Goal: Task Accomplishment & Management: Use online tool/utility

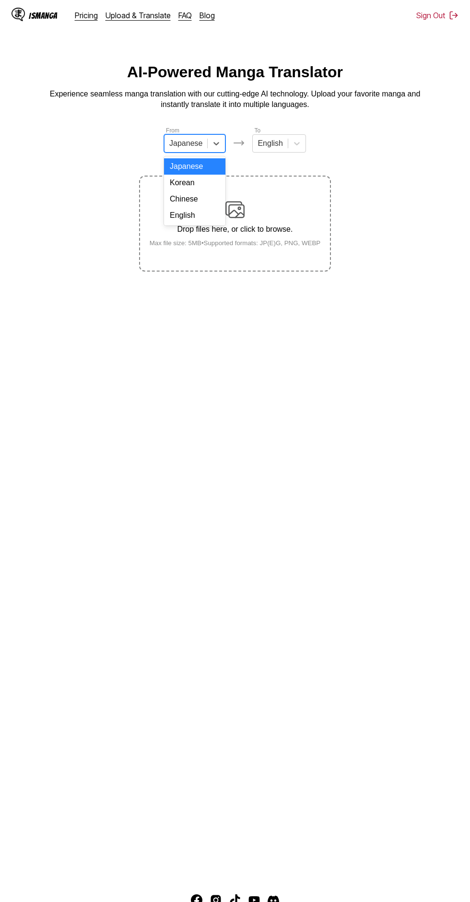
click at [211, 217] on div "English" at bounding box center [194, 215] width 61 height 16
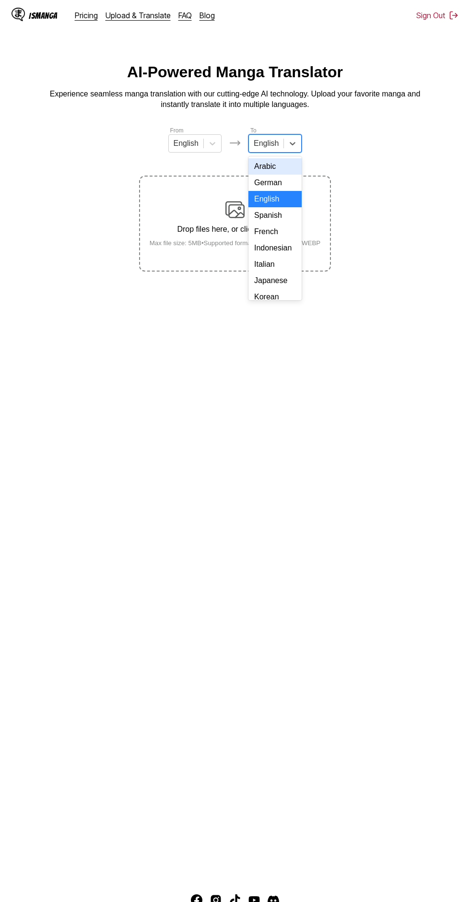
click at [282, 245] on div "Indonesian" at bounding box center [275, 248] width 53 height 16
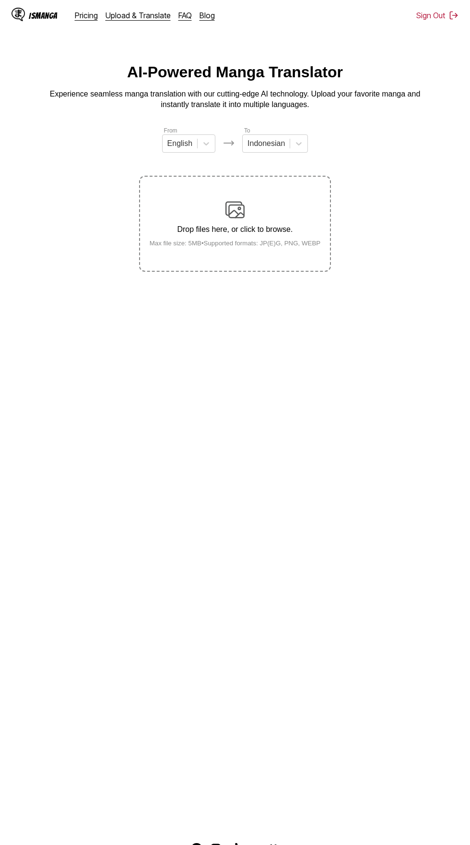
click at [250, 200] on div "Drop files here, or click to browse. Max file size: 5MB • Supported formats: JP…" at bounding box center [235, 223] width 187 height 47
click at [0, 0] on input "Drop files here, or click to browse. Max file size: 5MB • Supported formats: JP…" at bounding box center [0, 0] width 0 height 0
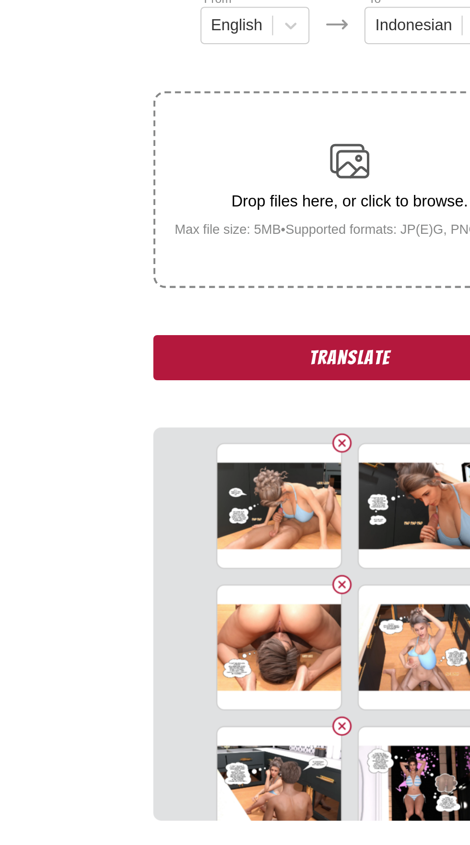
click at [177, 296] on button "Translate" at bounding box center [235, 306] width 192 height 22
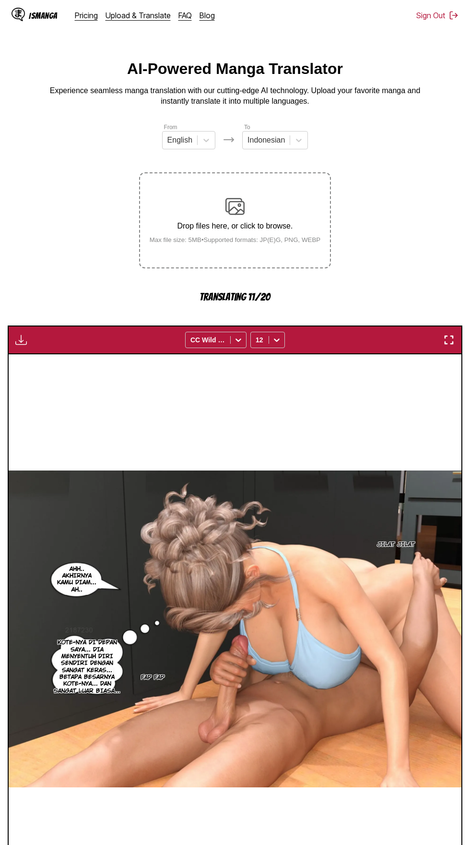
scroll to position [3, 0]
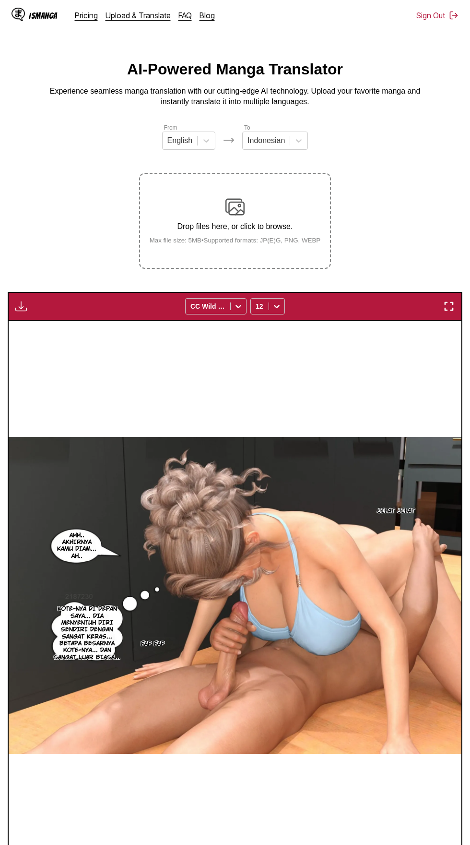
click at [22, 300] on img "button" at bounding box center [21, 306] width 12 height 12
click at [35, 327] on button "Download All" at bounding box center [46, 338] width 61 height 23
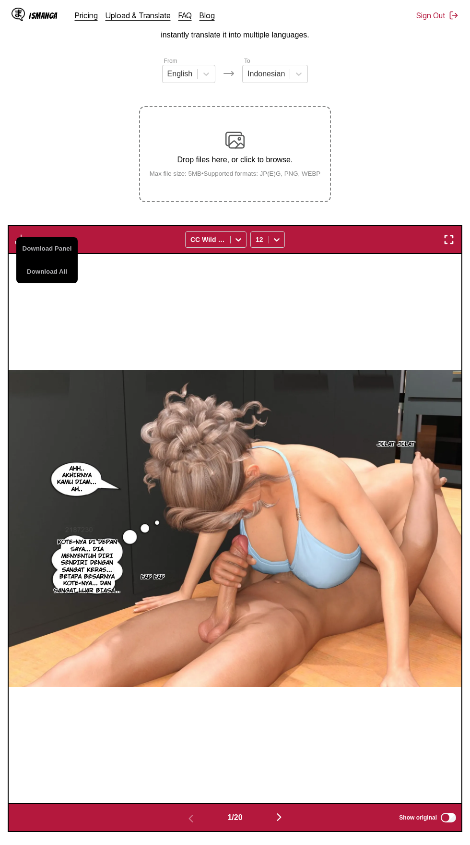
scroll to position [0, 0]
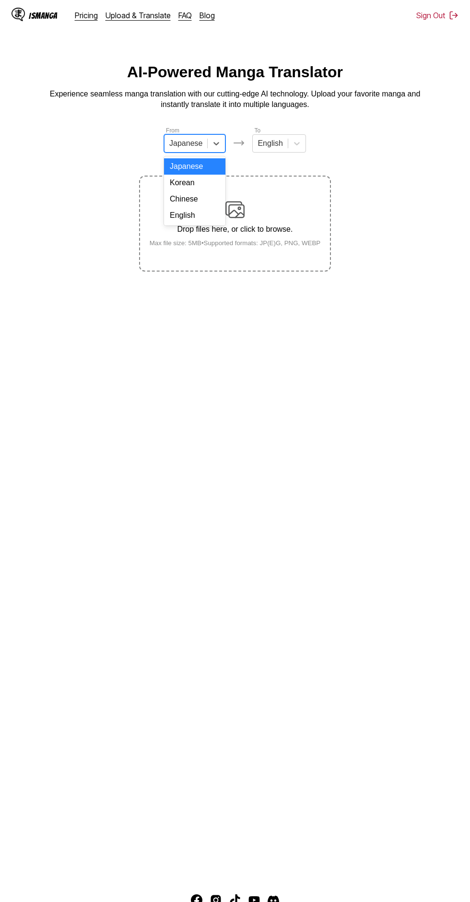
click at [202, 217] on div "English" at bounding box center [194, 215] width 61 height 16
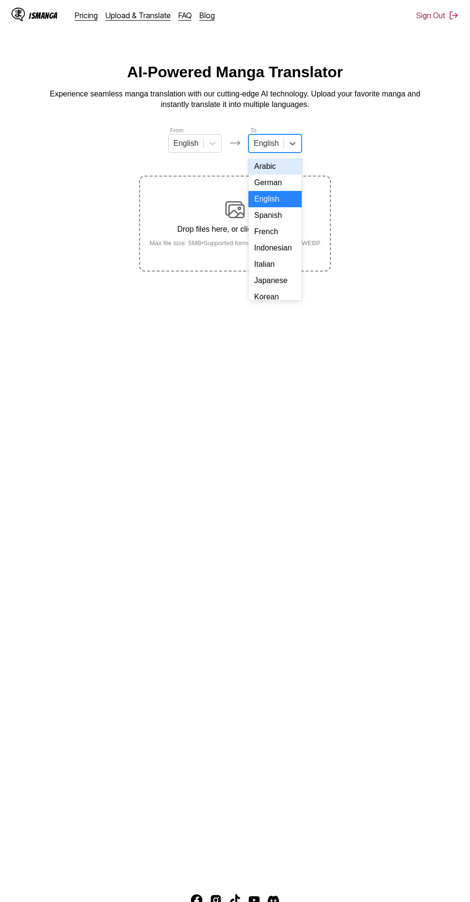
click at [282, 244] on div "Indonesian" at bounding box center [275, 248] width 53 height 16
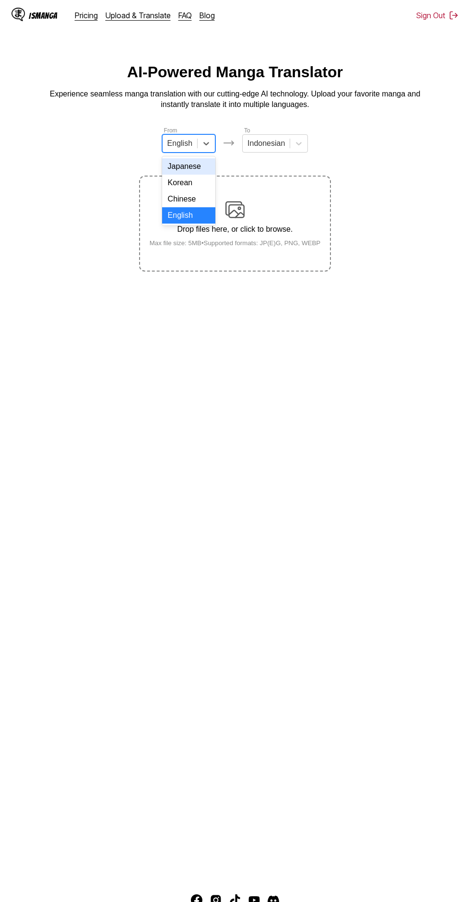
click at [193, 216] on div "English" at bounding box center [188, 215] width 53 height 16
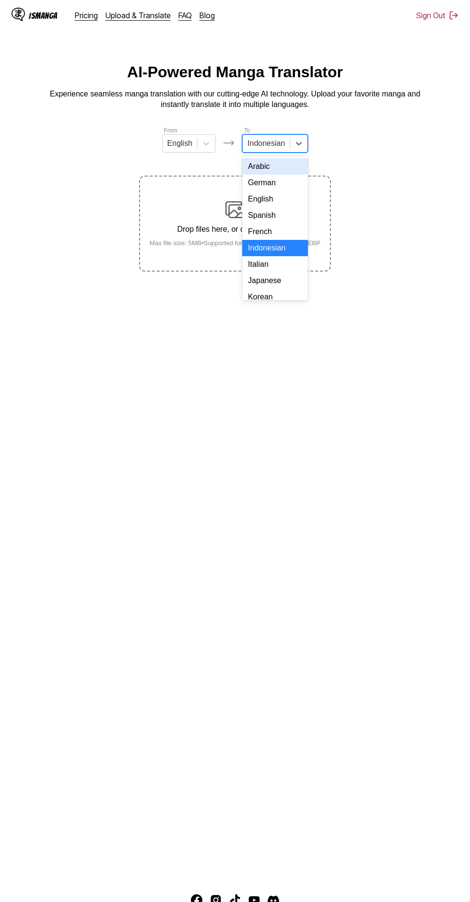
click at [292, 249] on div "Indonesian" at bounding box center [275, 248] width 66 height 16
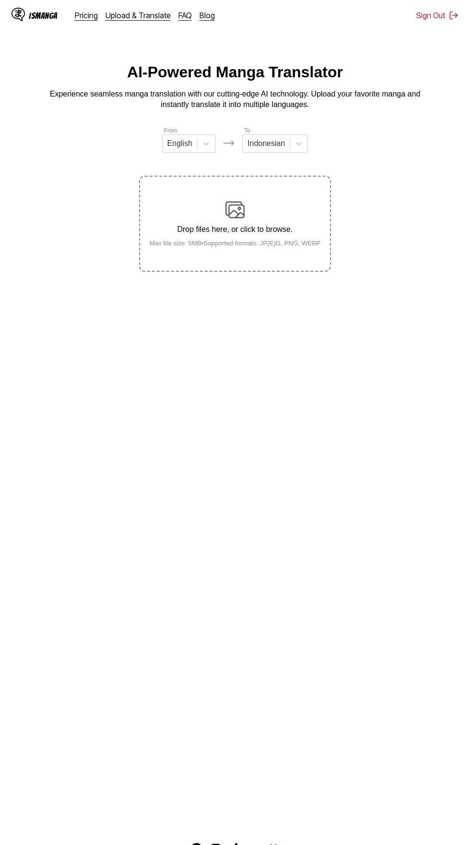
click at [246, 200] on div "Drop files here, or click to browse. Max file size: 5MB • Supported formats: JP…" at bounding box center [235, 223] width 187 height 47
click at [0, 0] on input "Drop files here, or click to browse. Max file size: 5MB • Supported formats: JP…" at bounding box center [0, 0] width 0 height 0
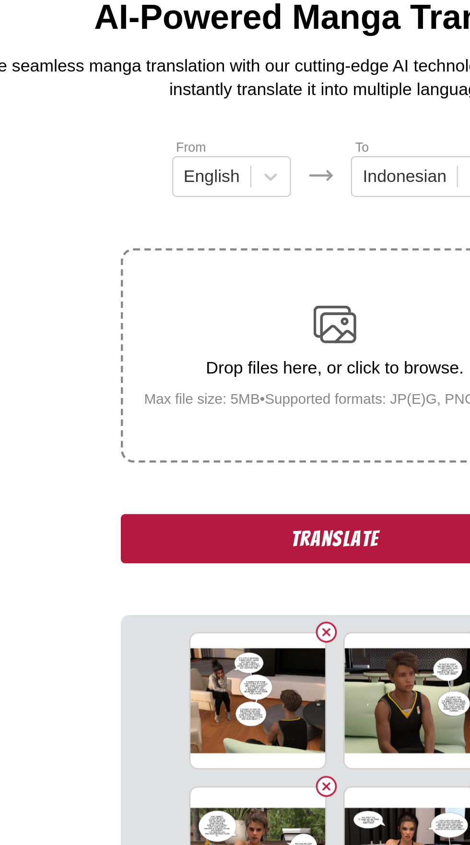
click at [186, 295] on button "Translate" at bounding box center [235, 306] width 192 height 22
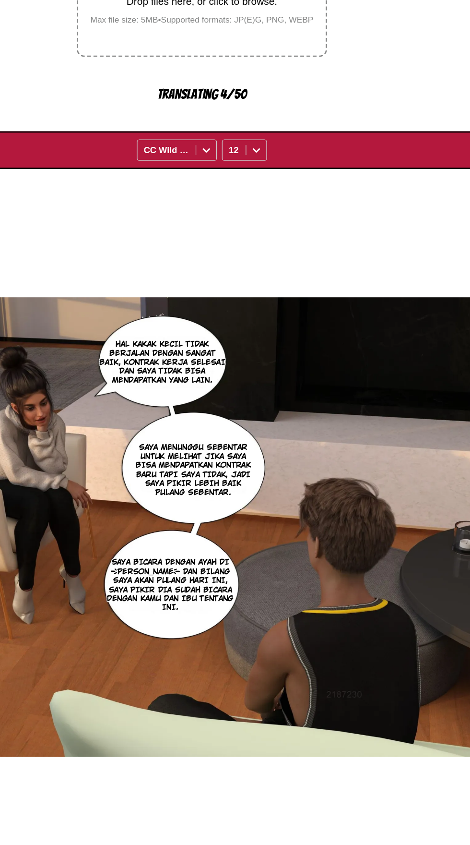
scroll to position [8, 0]
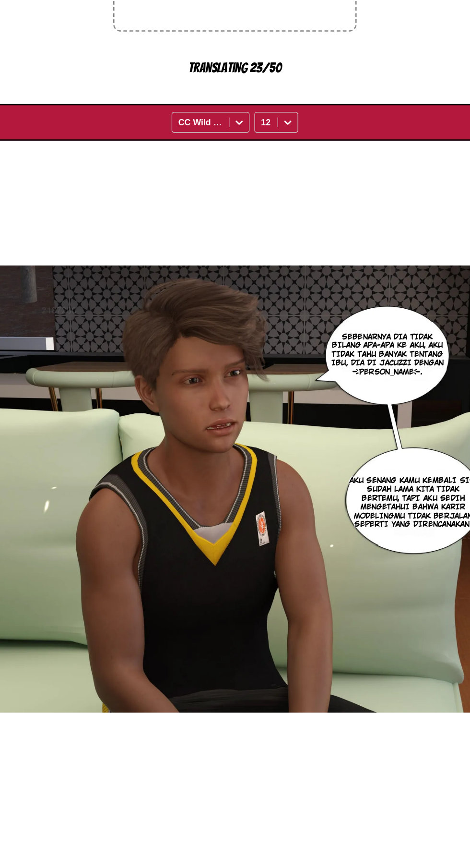
scroll to position [56, 0]
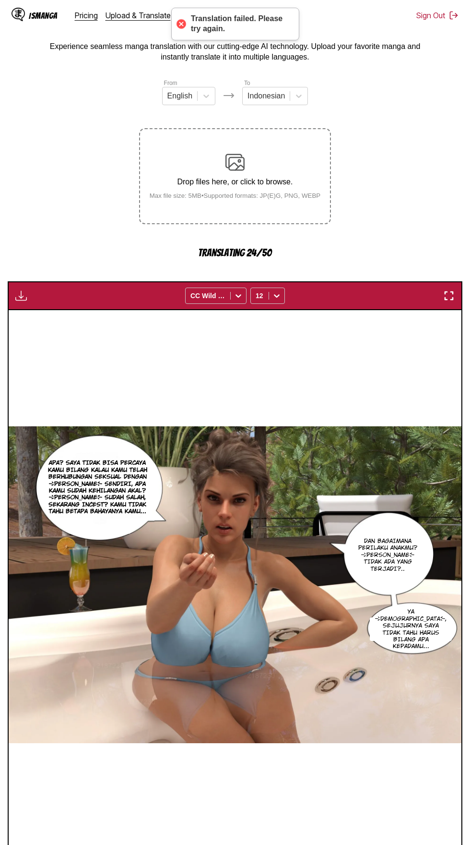
scroll to position [45, 0]
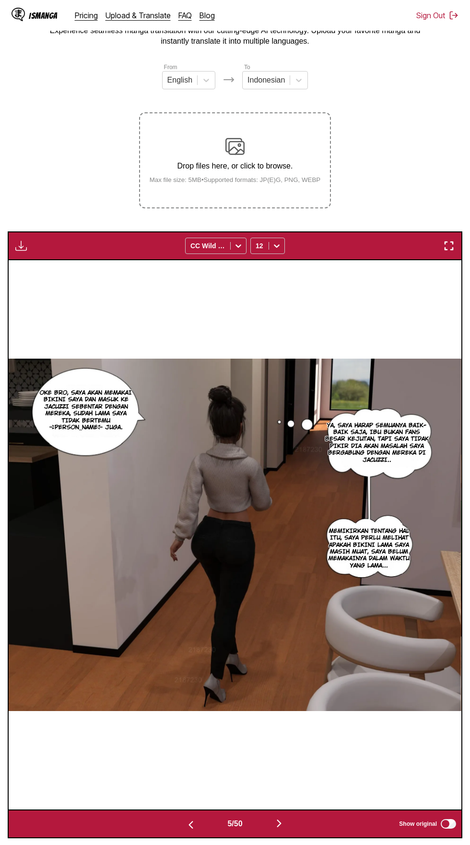
scroll to position [112, 0]
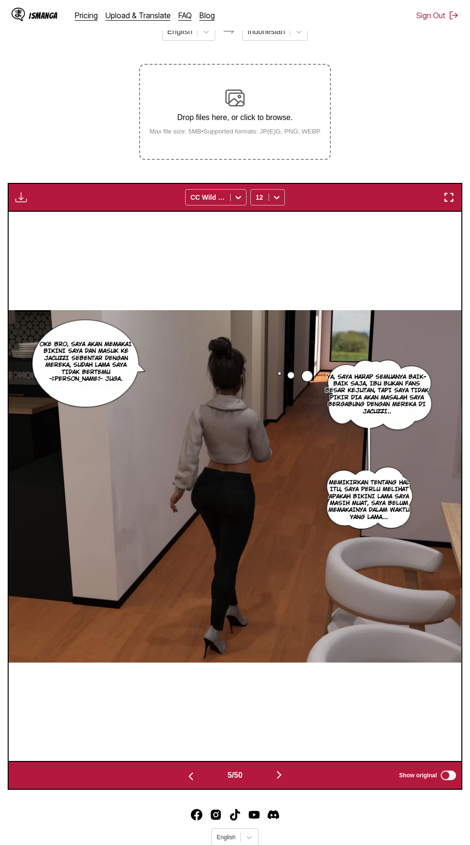
click at [20, 191] on img "button" at bounding box center [21, 197] width 12 height 12
click at [34, 218] on button "Download All" at bounding box center [46, 229] width 61 height 23
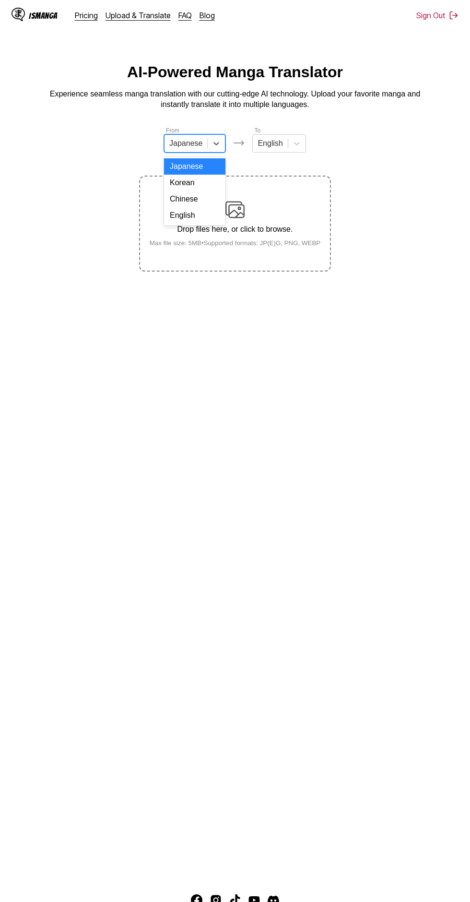
click at [206, 219] on div "English" at bounding box center [194, 215] width 61 height 16
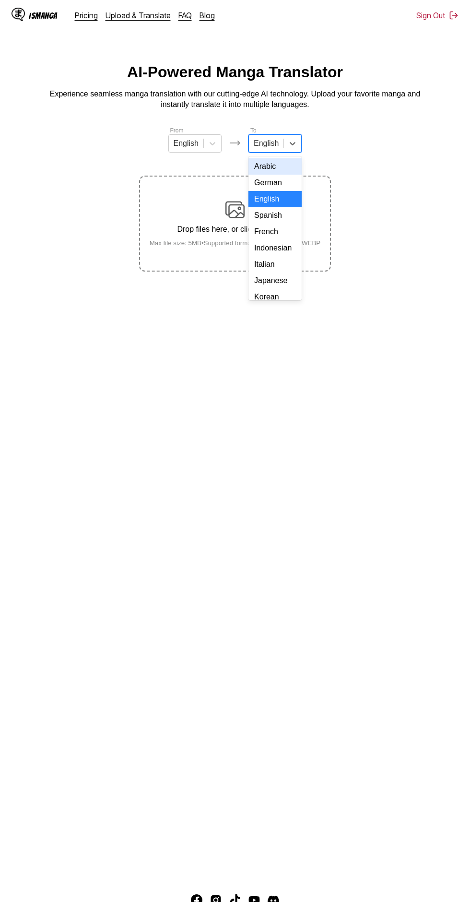
click at [284, 248] on div "Indonesian" at bounding box center [275, 248] width 53 height 16
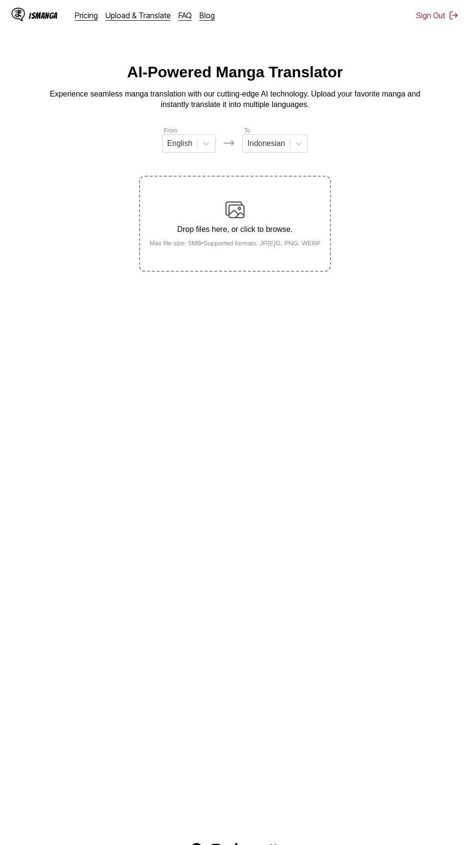
click at [266, 200] on div "Drop files here, or click to browse. Max file size: 5MB • Supported formats: JP…" at bounding box center [235, 223] width 187 height 47
click at [0, 0] on input "Drop files here, or click to browse. Max file size: 5MB • Supported formats: JP…" at bounding box center [0, 0] width 0 height 0
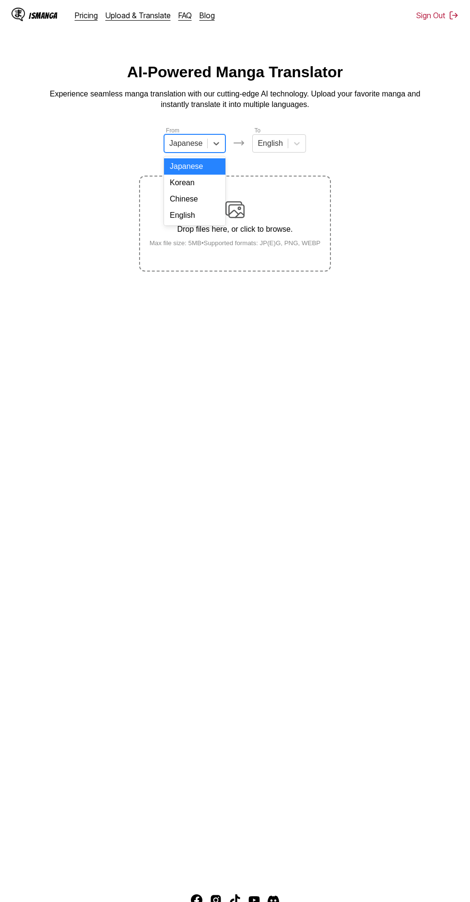
click at [206, 212] on div "English" at bounding box center [194, 215] width 61 height 16
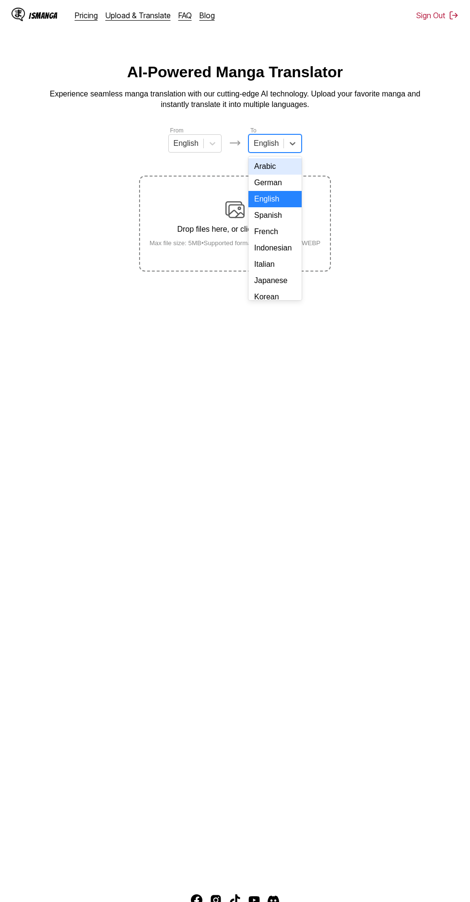
click at [254, 143] on input "text" at bounding box center [255, 143] width 2 height 9
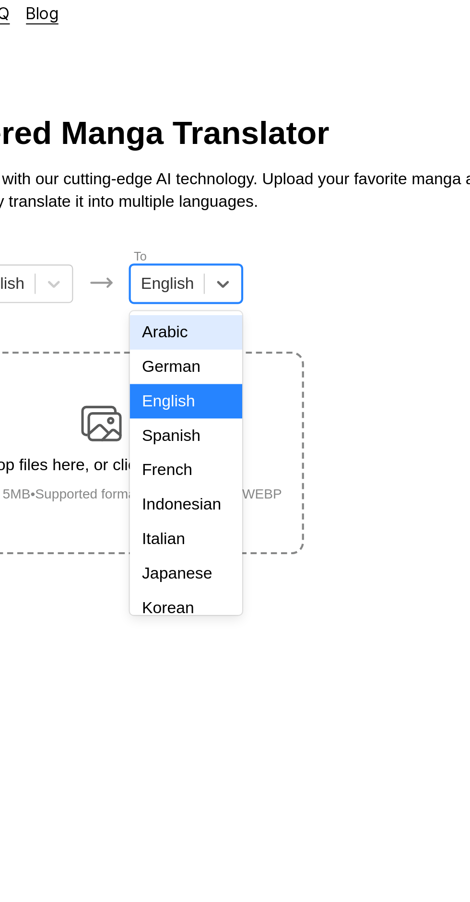
click at [280, 244] on div "Indonesian" at bounding box center [275, 248] width 53 height 16
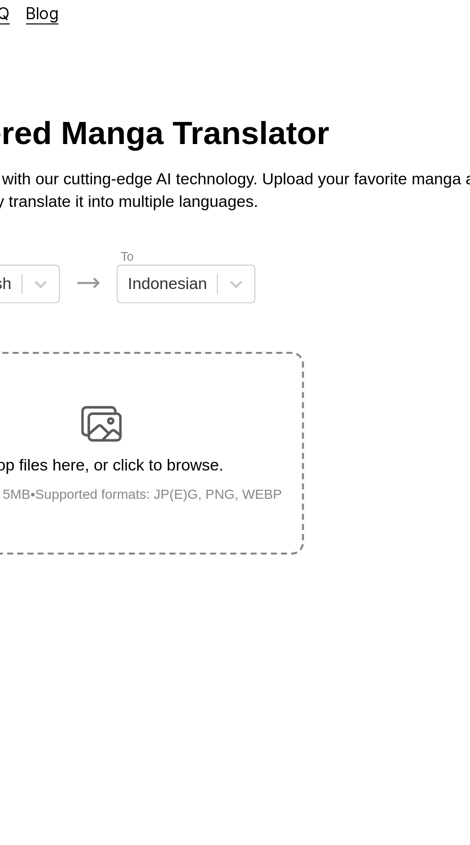
click at [271, 200] on div "Drop files here, or click to browse. Max file size: 5MB • Supported formats: JP…" at bounding box center [235, 223] width 187 height 47
click at [0, 0] on input "Drop files here, or click to browse. Max file size: 5MB • Supported formats: JP…" at bounding box center [0, 0] width 0 height 0
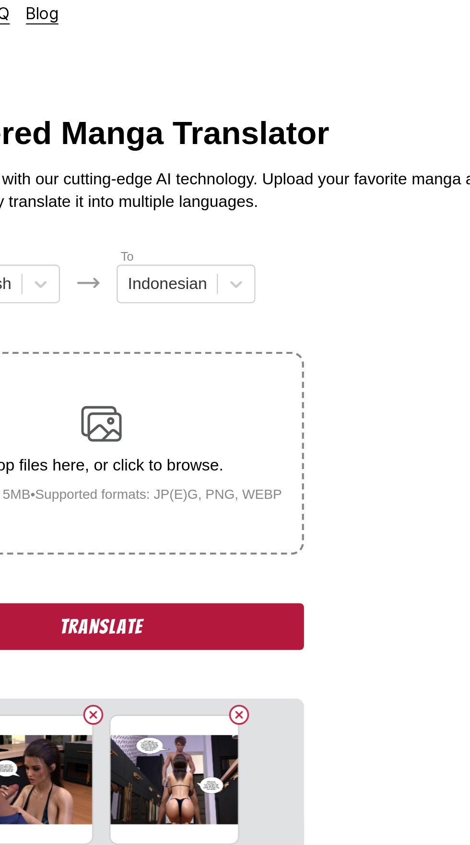
click at [209, 295] on button "Translate" at bounding box center [235, 306] width 192 height 22
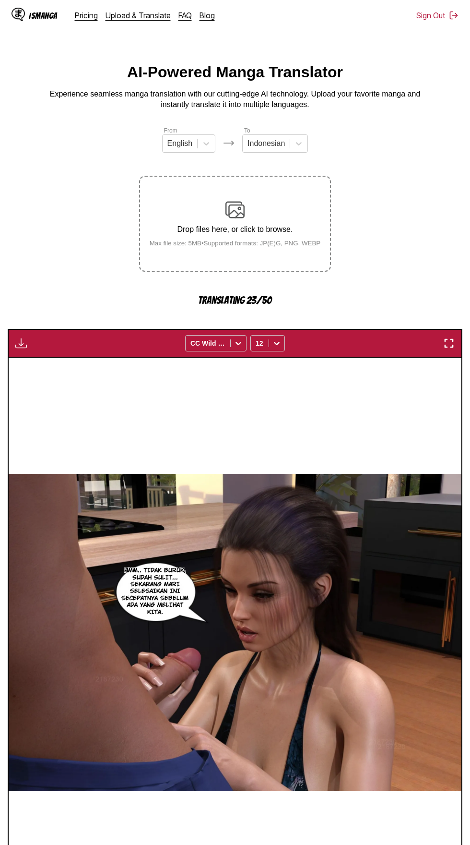
scroll to position [55, 0]
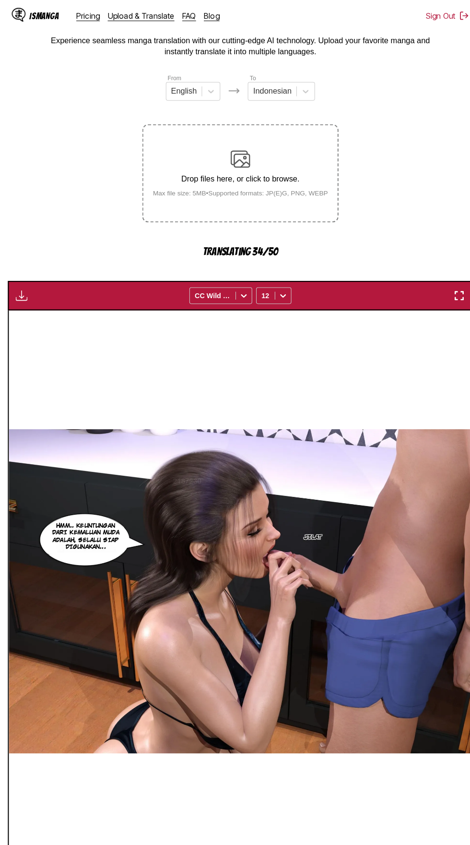
scroll to position [54, 0]
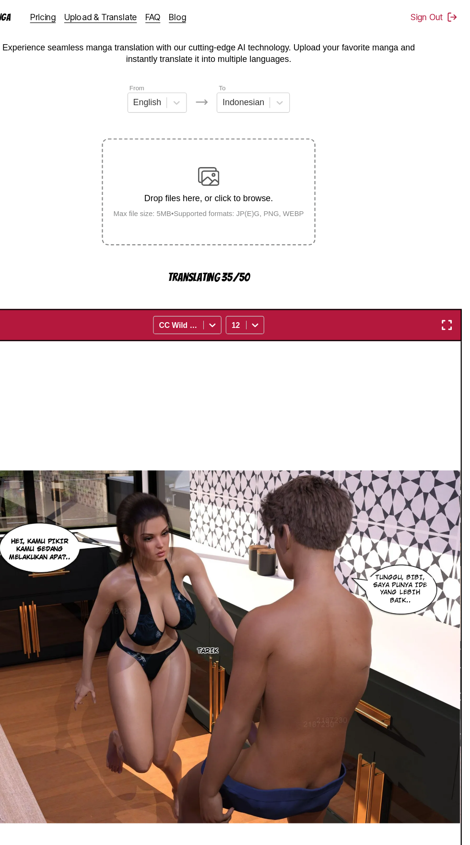
scroll to position [44, 0]
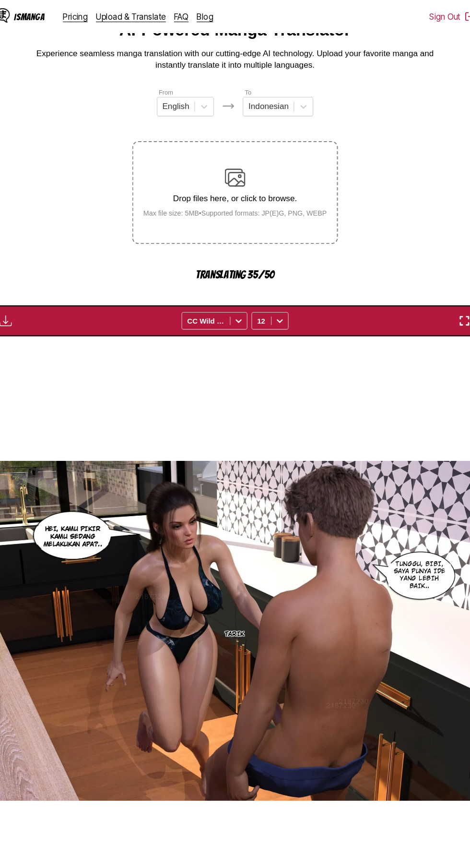
scroll to position [0, 1812]
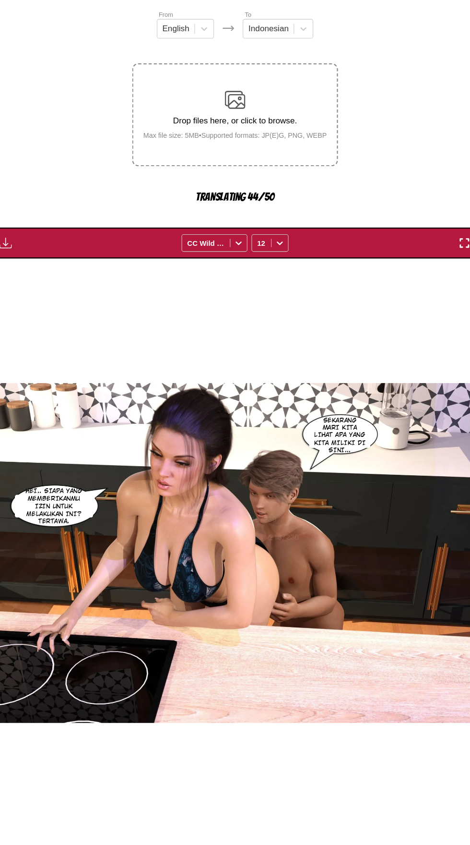
scroll to position [56, 0]
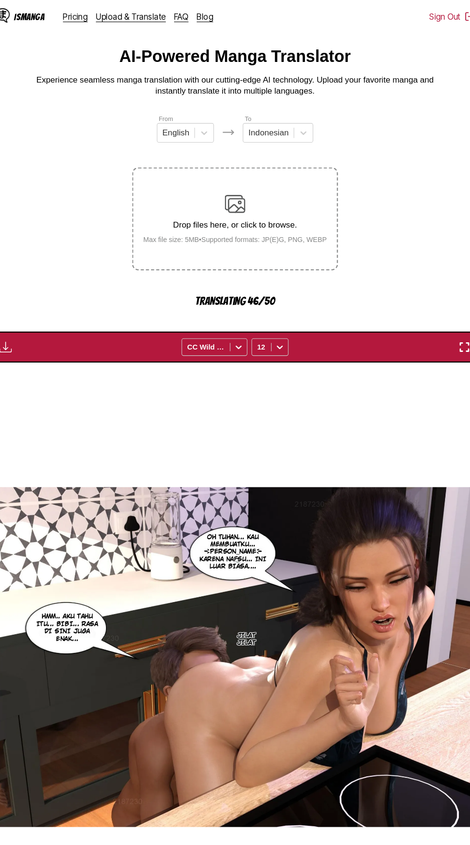
scroll to position [0, 0]
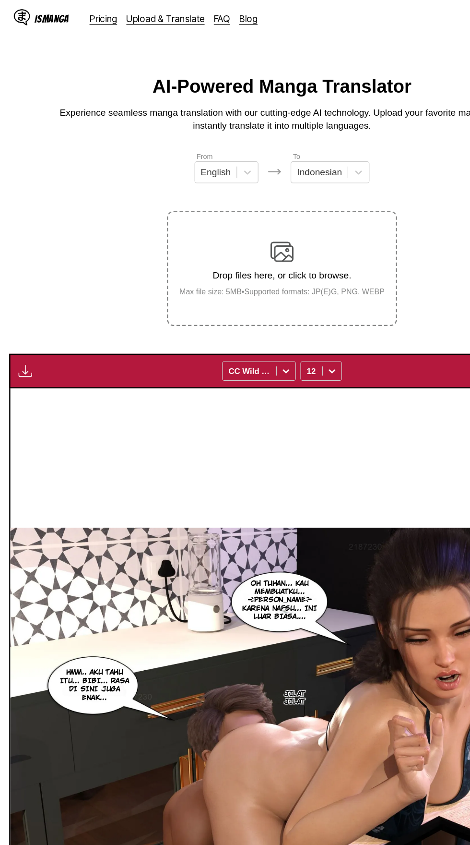
click at [15, 303] on img "button" at bounding box center [21, 309] width 12 height 12
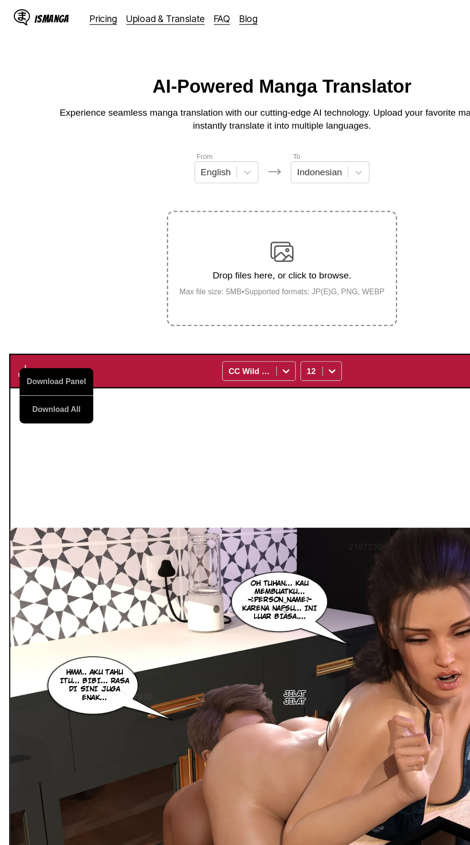
click at [41, 330] on button "Download All" at bounding box center [46, 341] width 61 height 23
